Goal: Information Seeking & Learning: Learn about a topic

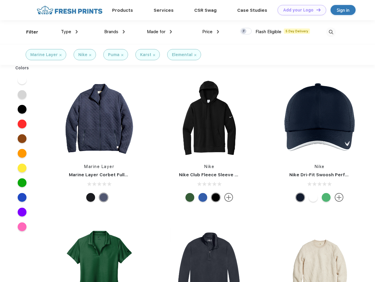
click at [300, 10] on link "Add your Logo Design Tool" at bounding box center [301, 10] width 49 height 10
click at [0, 0] on div "Design Tool" at bounding box center [0, 0] width 0 height 0
click at [316, 10] on link "Add your Logo Design Tool" at bounding box center [301, 10] width 49 height 10
click at [28, 32] on div "Filter" at bounding box center [32, 32] width 12 height 7
click at [69, 32] on span "Type" at bounding box center [66, 31] width 10 height 5
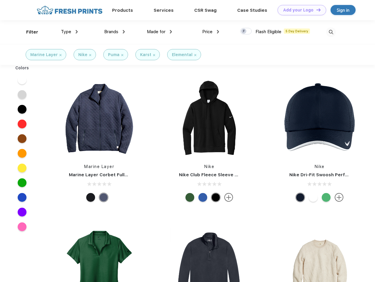
click at [114, 32] on span "Brands" at bounding box center [111, 31] width 14 height 5
click at [159, 32] on span "Made for" at bounding box center [156, 31] width 19 height 5
click at [211, 32] on span "Price" at bounding box center [207, 31] width 10 height 5
click at [246, 31] on div at bounding box center [245, 31] width 11 height 6
click at [244, 31] on input "checkbox" at bounding box center [242, 30] width 4 height 4
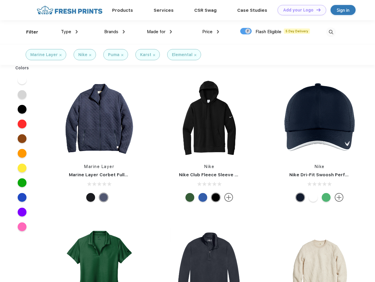
click at [331, 32] on img at bounding box center [331, 32] width 10 height 10
